Goal: Task Accomplishment & Management: Manage account settings

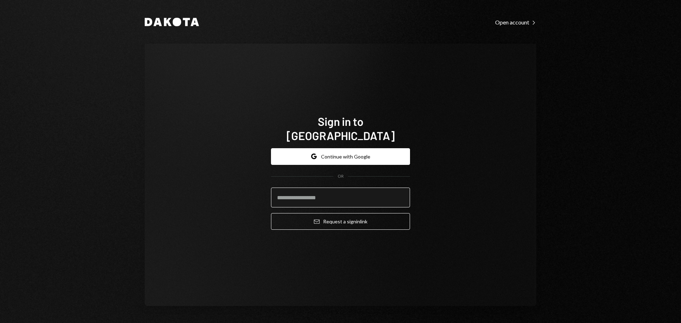
click at [318, 191] on input "email" at bounding box center [340, 198] width 139 height 20
drag, startPoint x: 217, startPoint y: 92, endPoint x: 214, endPoint y: 97, distance: 6.1
click at [217, 92] on div "Sign in to [GEOGRAPHIC_DATA] Google Continue with Google OR Email Request a sig…" at bounding box center [340, 175] width 391 height 262
click at [371, 193] on input "email" at bounding box center [340, 198] width 139 height 20
type input "**********"
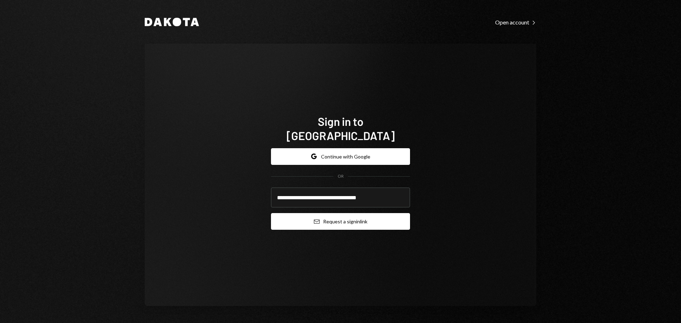
click at [358, 214] on button "Email Request a sign in link" at bounding box center [340, 221] width 139 height 17
